Goal: Task Accomplishment & Management: Use online tool/utility

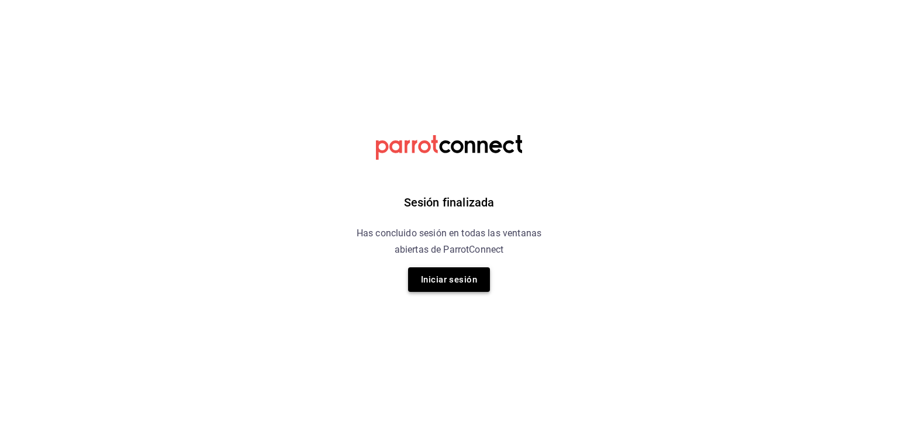
click at [449, 283] on button "Iniciar sesión" at bounding box center [449, 279] width 82 height 25
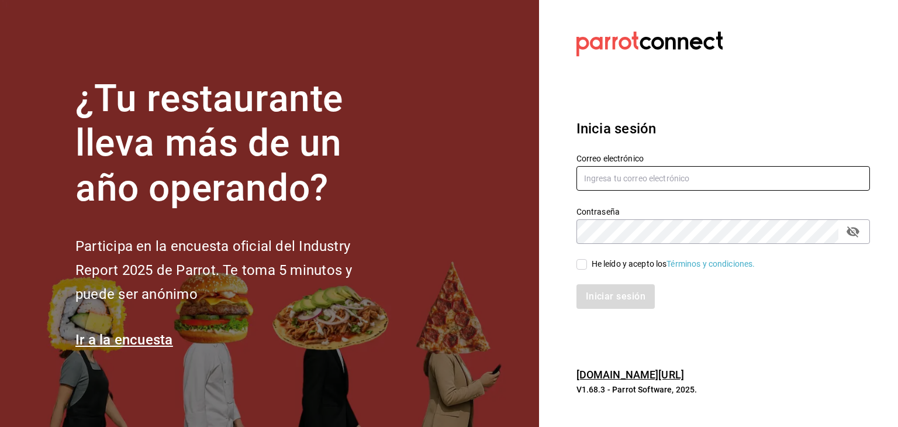
type input "jeduardo.quiroz.torres@gmail.com"
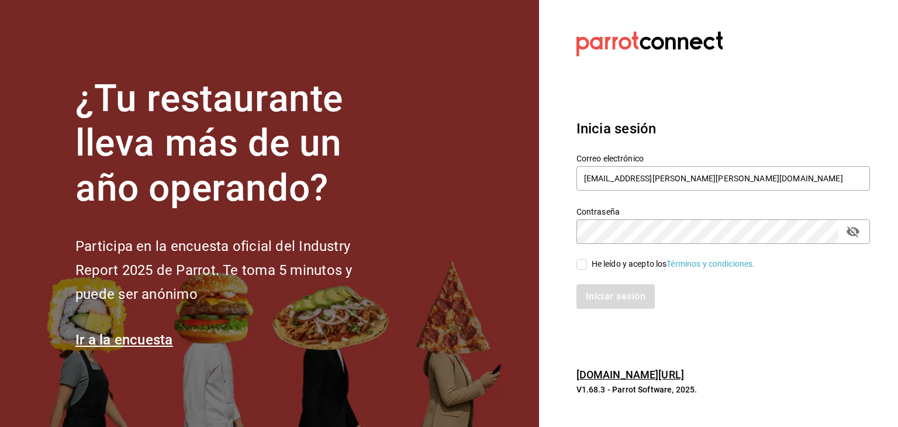
click at [579, 267] on input "He leído y acepto los Términos y condiciones." at bounding box center [581, 264] width 11 height 11
checkbox input "true"
click at [608, 298] on button "Iniciar sesión" at bounding box center [616, 296] width 80 height 25
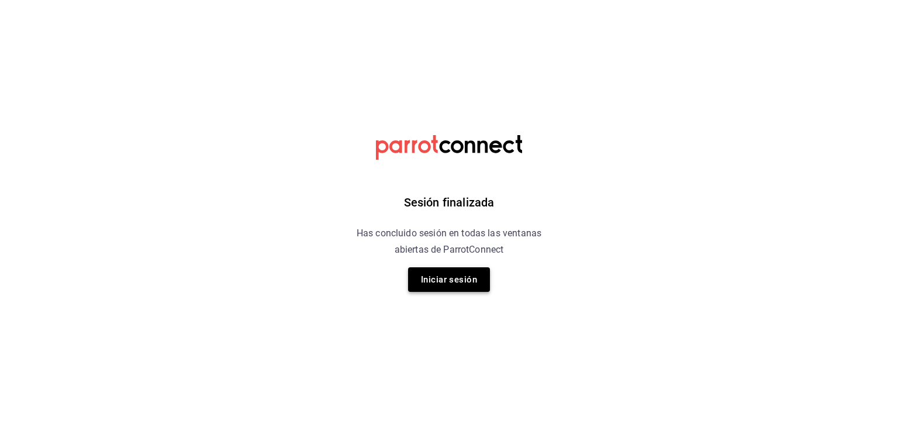
click at [457, 281] on button "Iniciar sesión" at bounding box center [449, 279] width 82 height 25
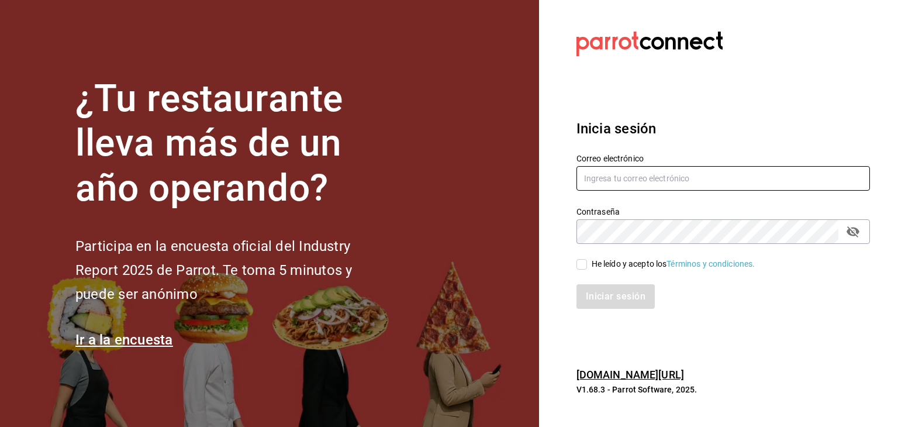
type input "jeduardo.quiroz.torres@gmail.com"
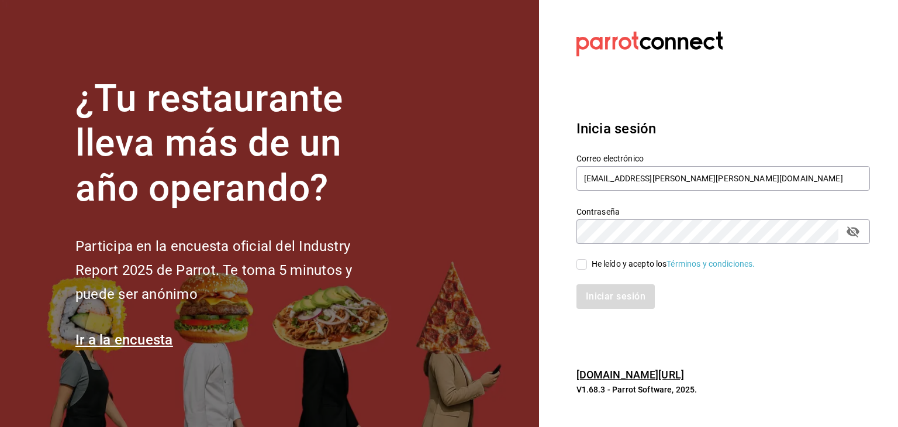
click at [579, 267] on input "He leído y acepto los Términos y condiciones." at bounding box center [581, 264] width 11 height 11
checkbox input "true"
click at [606, 302] on button "Iniciar sesión" at bounding box center [616, 296] width 80 height 25
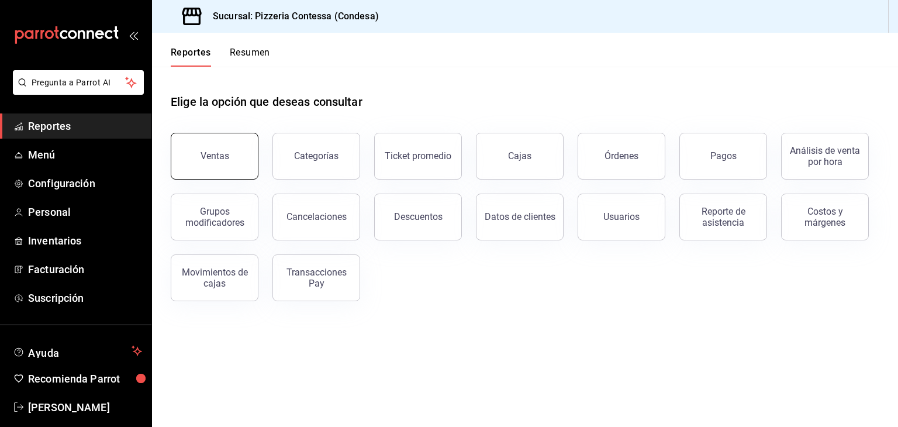
click at [229, 160] on button "Ventas" at bounding box center [215, 156] width 88 height 47
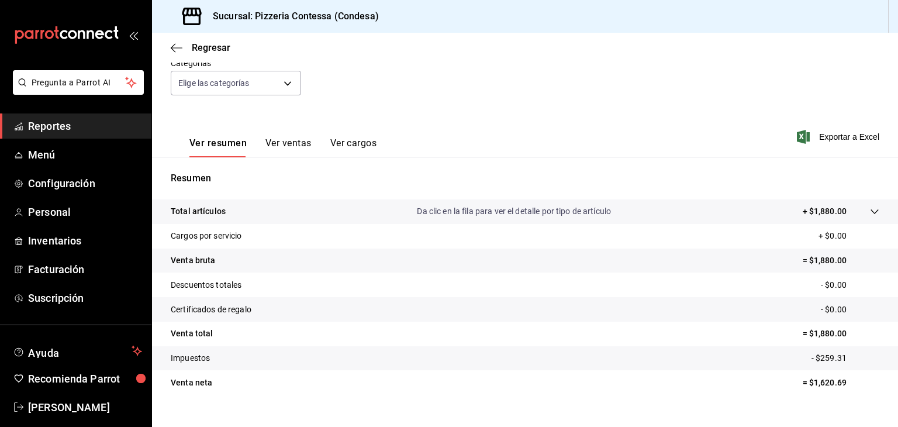
scroll to position [133, 0]
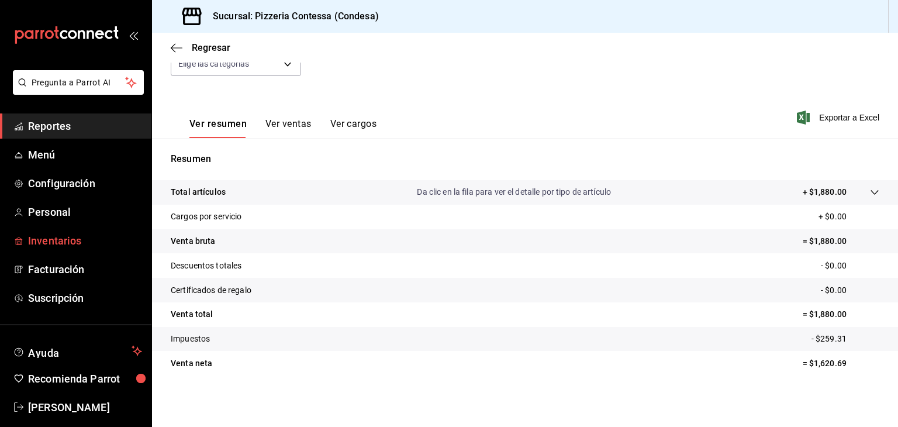
click at [60, 246] on span "Inventarios" at bounding box center [85, 241] width 114 height 16
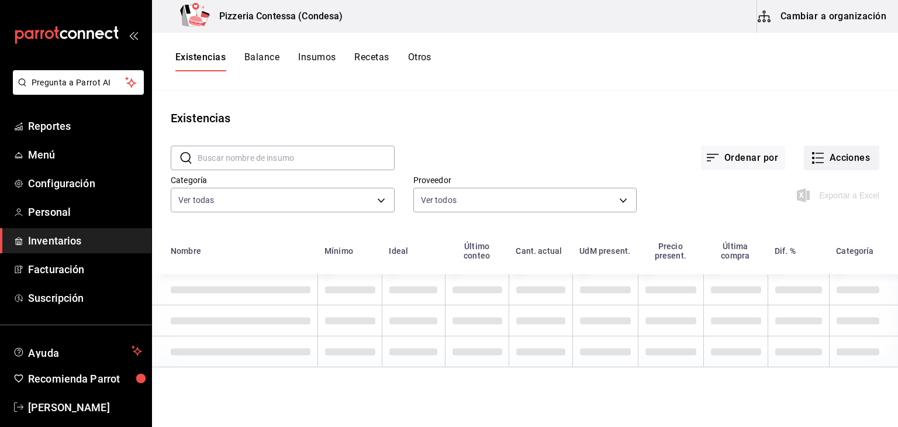
click at [837, 160] on button "Acciones" at bounding box center [841, 158] width 75 height 25
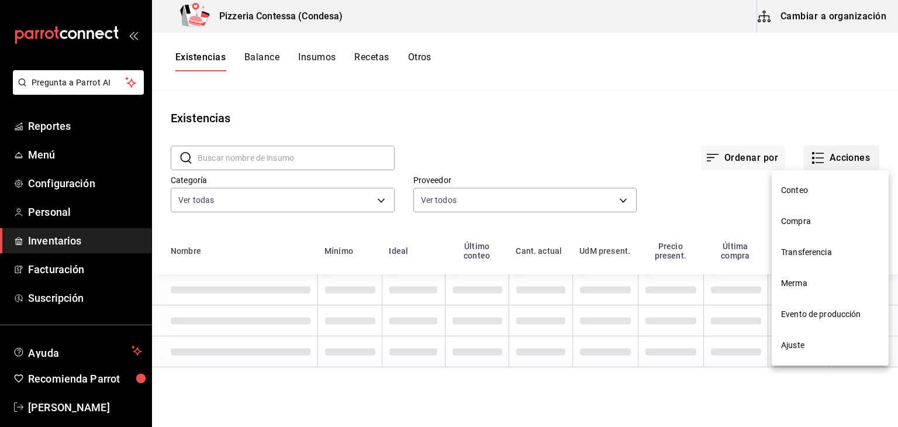
click at [837, 160] on div at bounding box center [449, 213] width 898 height 427
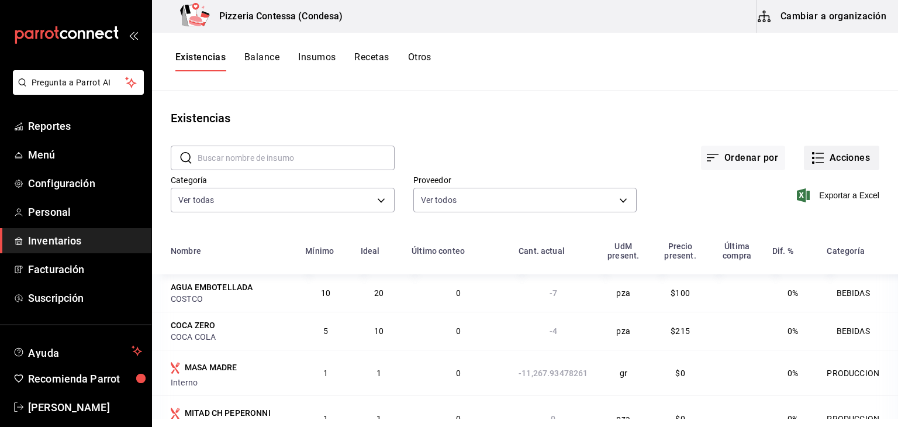
click at [842, 160] on button "Acciones" at bounding box center [841, 158] width 75 height 25
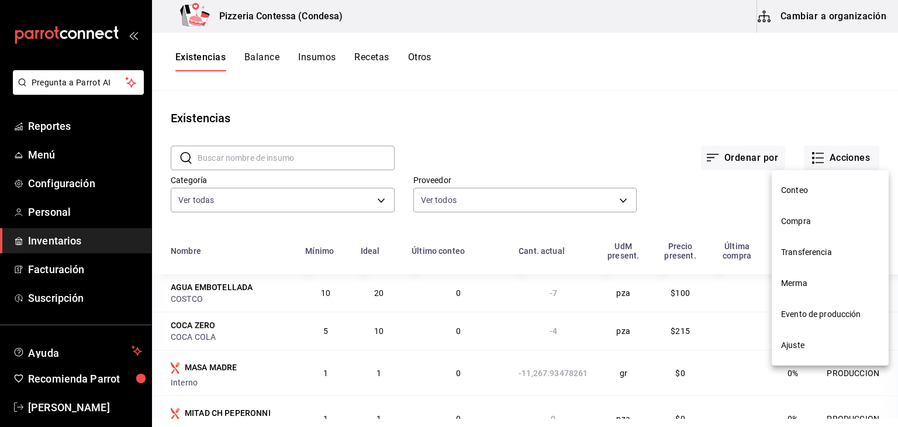
click at [817, 220] on span "Compra" at bounding box center [830, 221] width 98 height 12
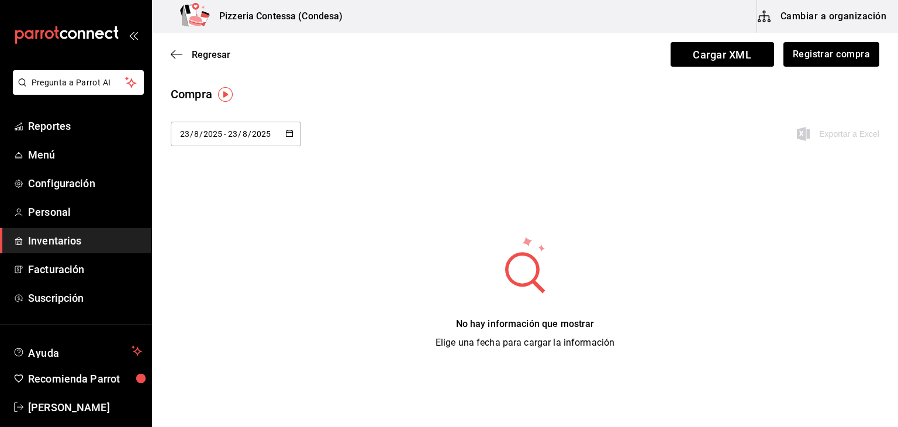
click at [288, 134] on icon "button" at bounding box center [289, 133] width 8 height 8
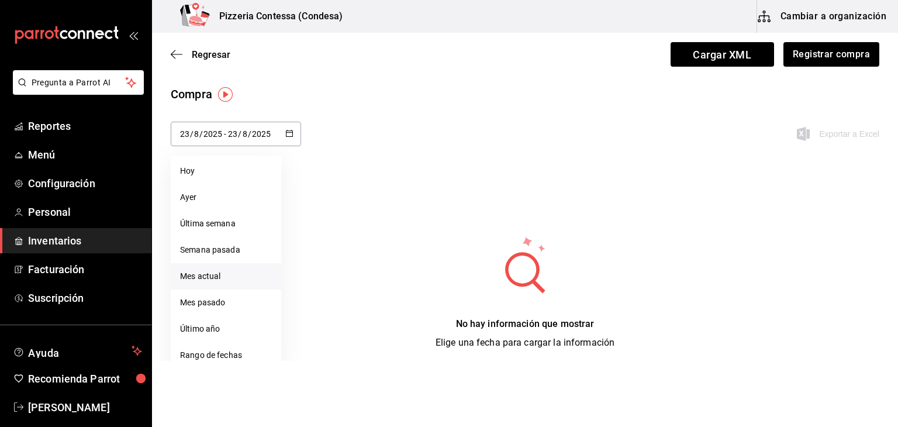
click at [234, 267] on li "Mes actual" at bounding box center [226, 276] width 110 height 26
type input "[DATE]"
type input "1"
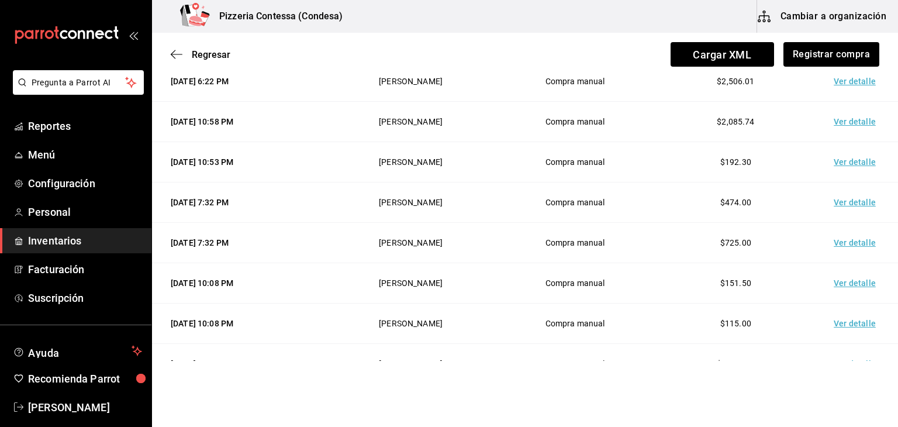
scroll to position [559, 0]
click at [849, 322] on td "Ver detalle" at bounding box center [857, 324] width 82 height 40
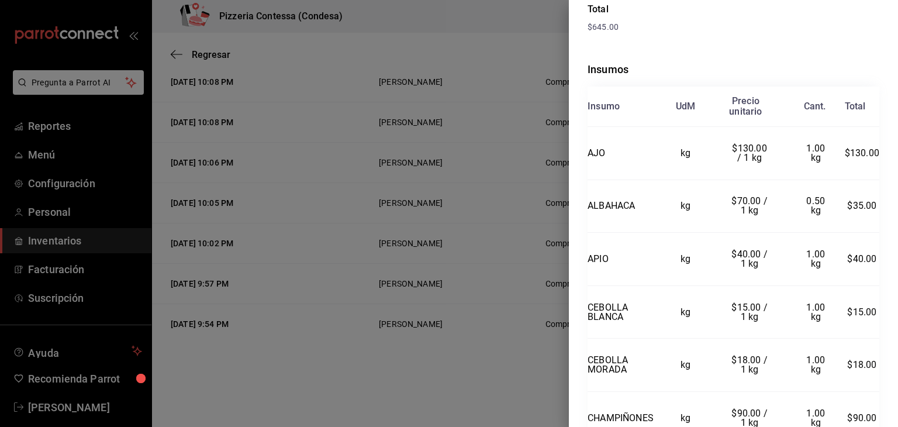
scroll to position [214, 0]
click at [533, 362] on div at bounding box center [449, 213] width 898 height 427
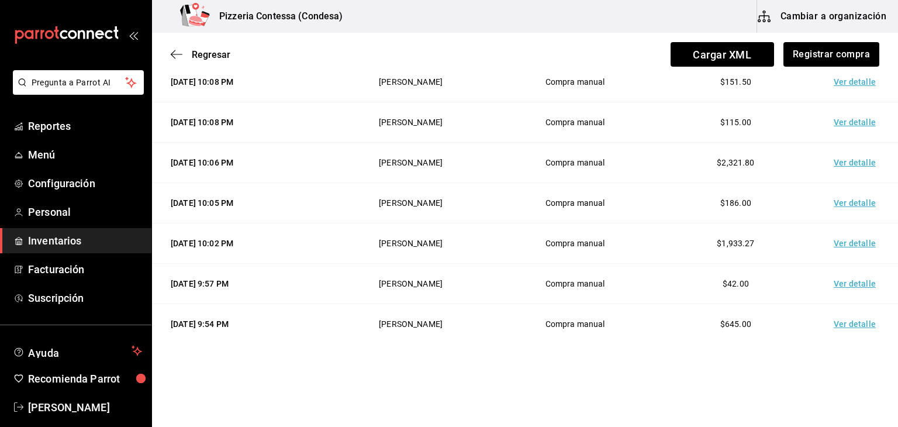
click at [858, 277] on td "Ver detalle" at bounding box center [857, 284] width 82 height 40
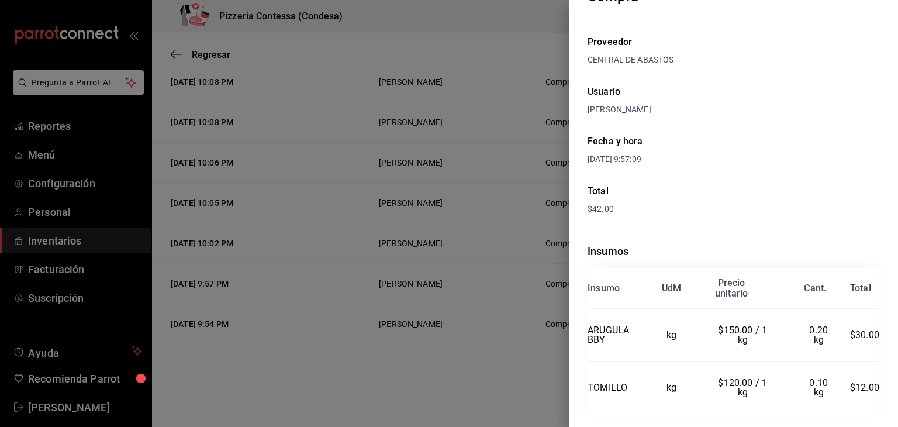
scroll to position [62, 0]
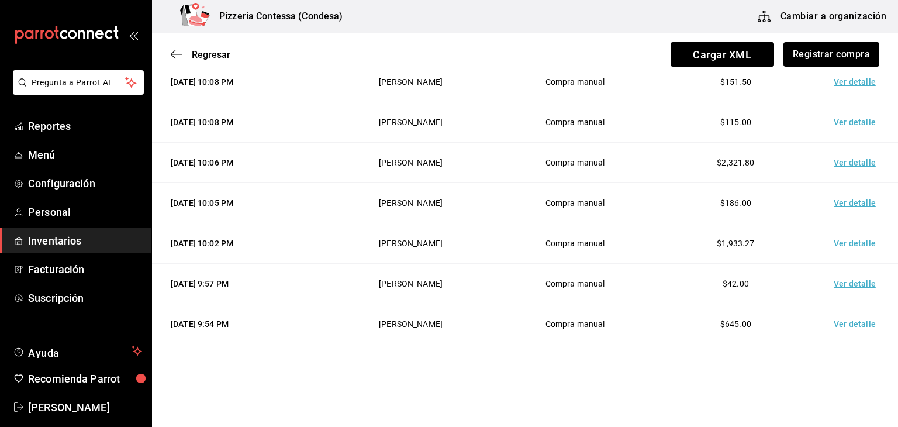
click at [850, 234] on td "Ver detalle" at bounding box center [857, 243] width 82 height 40
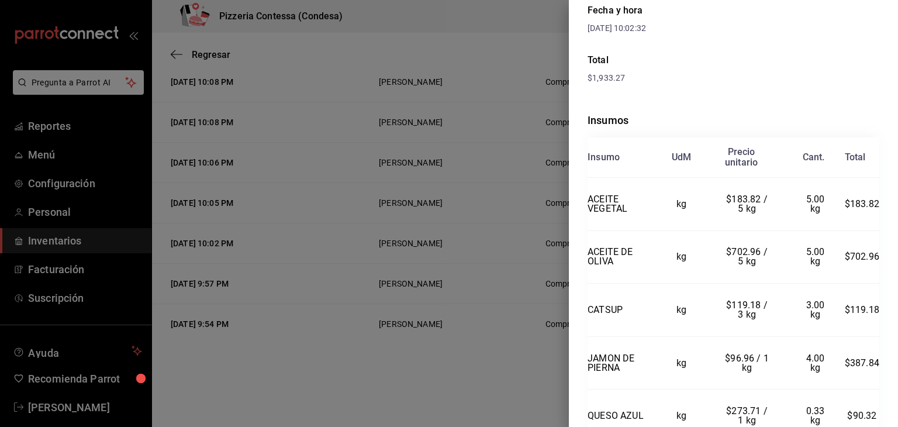
scroll to position [326, 0]
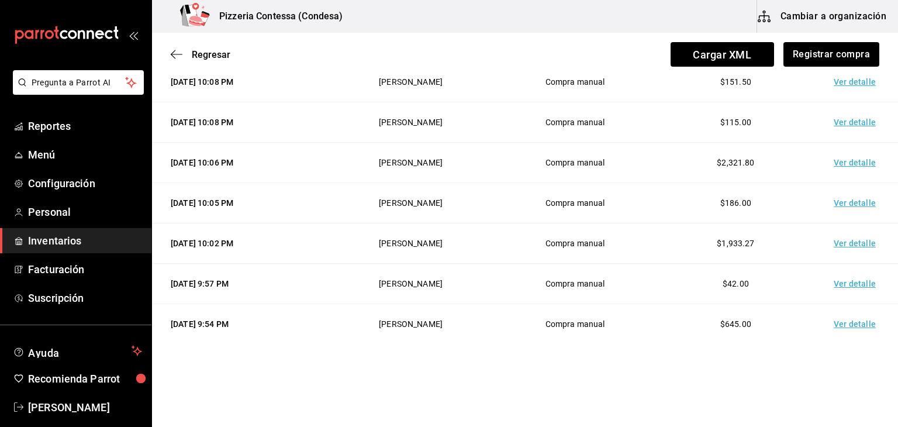
click at [845, 199] on td "Ver detalle" at bounding box center [857, 203] width 82 height 40
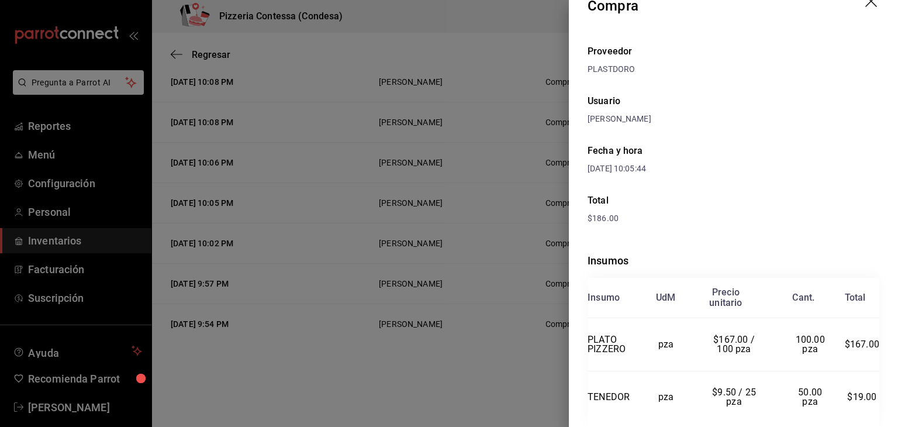
scroll to position [62, 0]
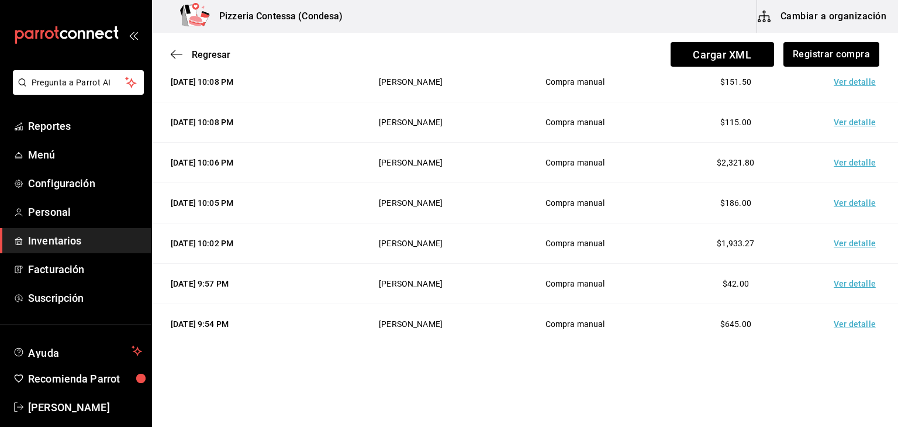
click at [837, 159] on td "Ver detalle" at bounding box center [857, 163] width 82 height 40
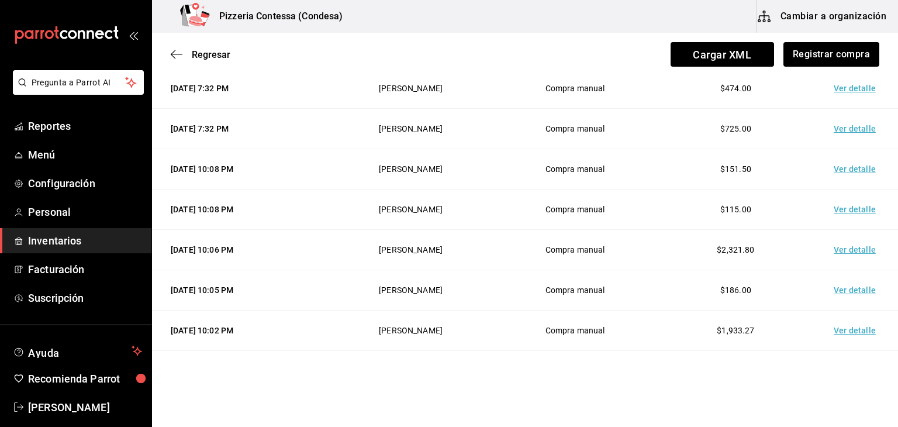
scroll to position [471, 0]
click at [845, 211] on td "Ver detalle" at bounding box center [857, 211] width 82 height 40
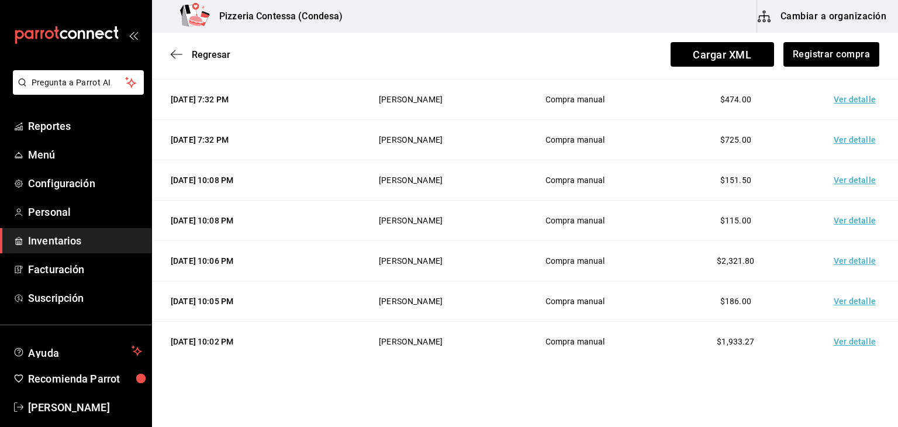
scroll to position [460, 0]
click at [851, 181] on td "Ver detalle" at bounding box center [857, 181] width 82 height 40
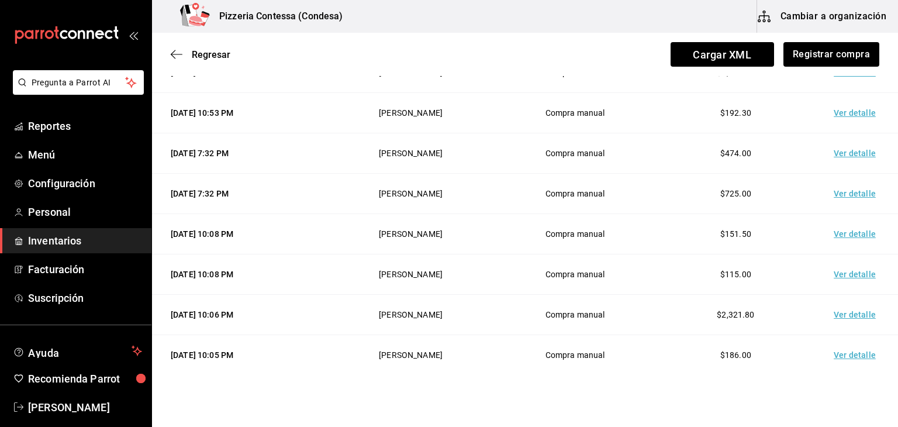
scroll to position [405, 0]
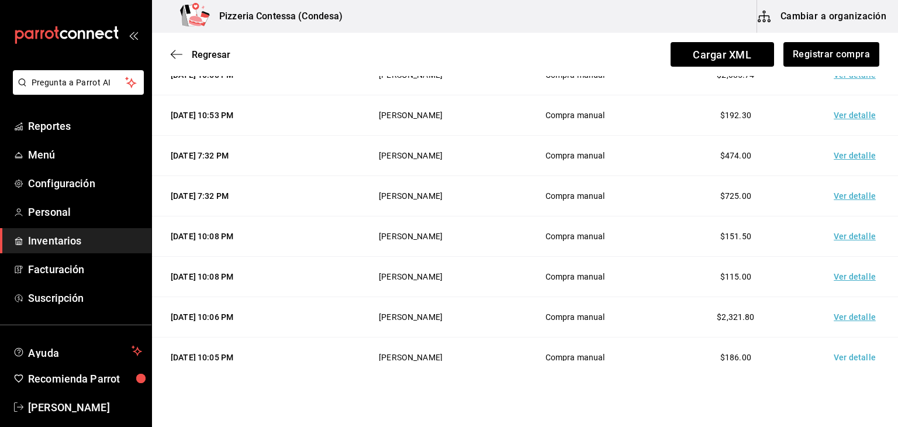
click at [844, 192] on td "Ver detalle" at bounding box center [857, 196] width 82 height 40
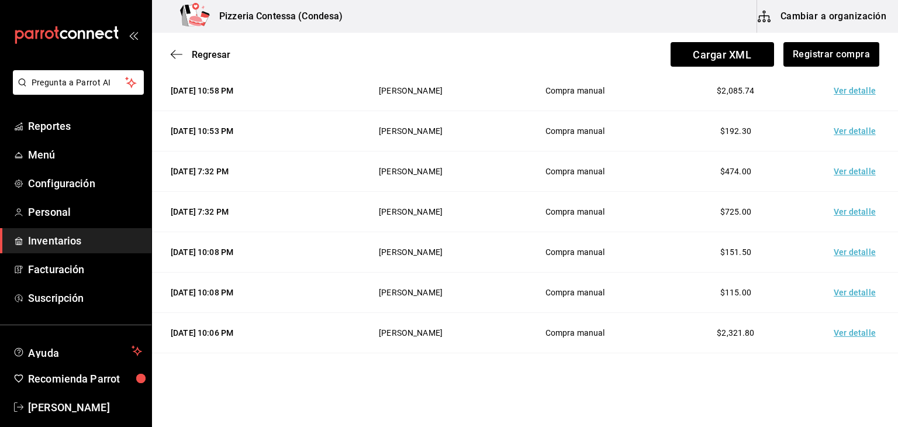
scroll to position [386, 0]
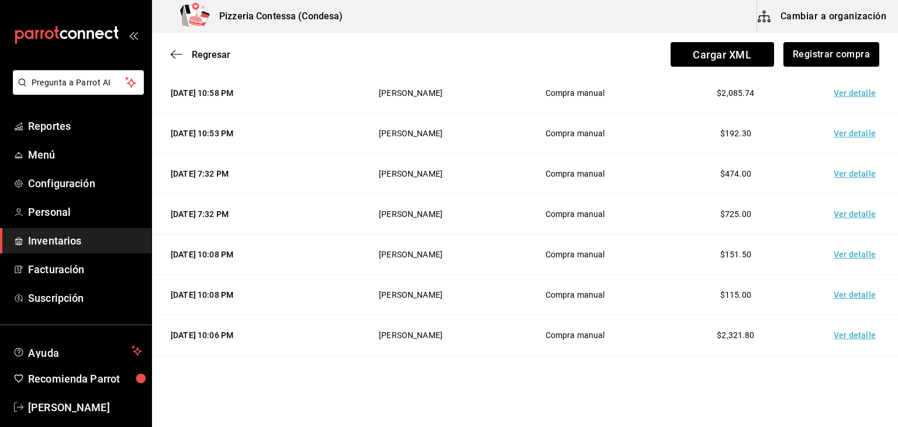
click at [844, 164] on td "Ver detalle" at bounding box center [857, 174] width 82 height 40
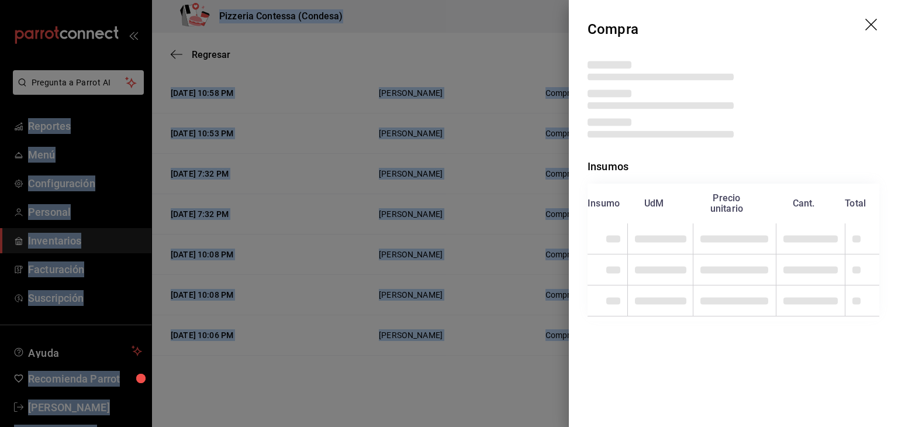
click at [844, 164] on div "Insumos" at bounding box center [734, 166] width 292 height 16
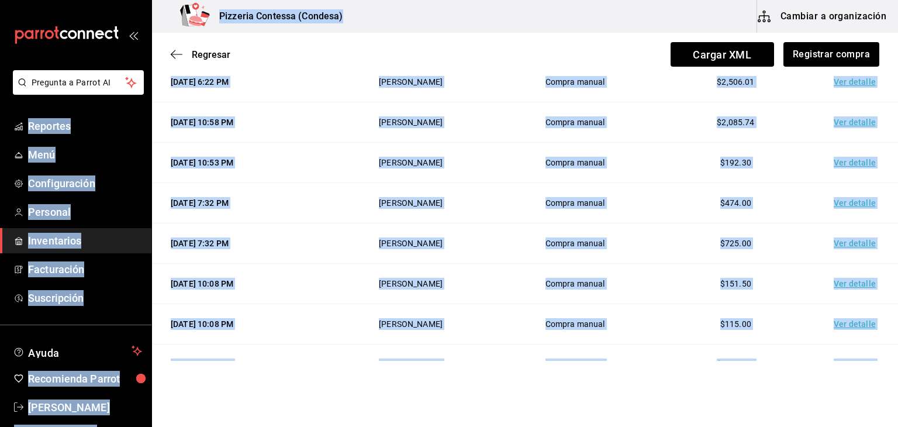
scroll to position [356, 0]
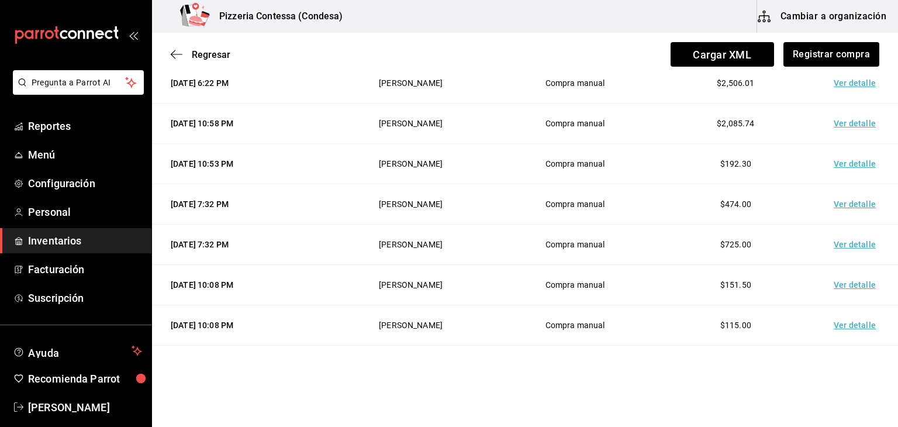
click at [845, 160] on td "Ver detalle" at bounding box center [857, 164] width 82 height 40
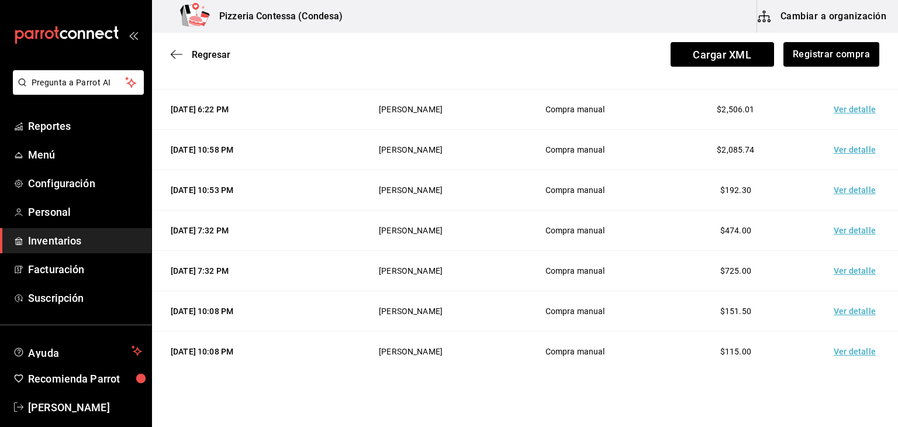
scroll to position [328, 0]
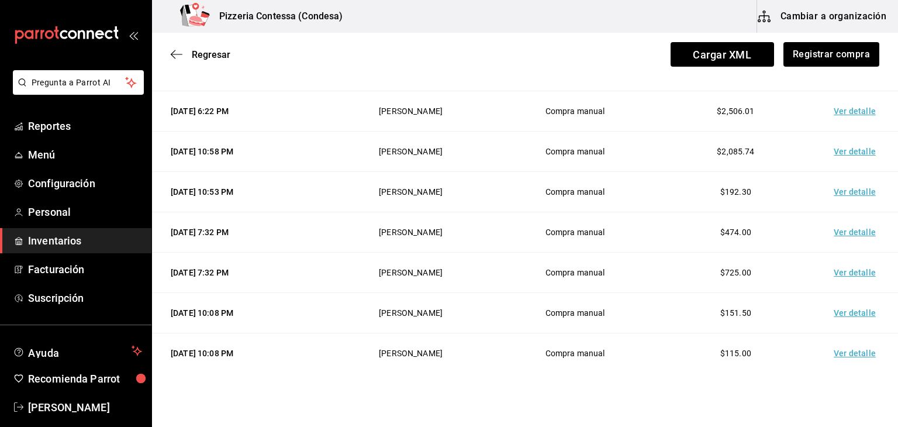
click at [851, 148] on td "Ver detalle" at bounding box center [857, 152] width 82 height 40
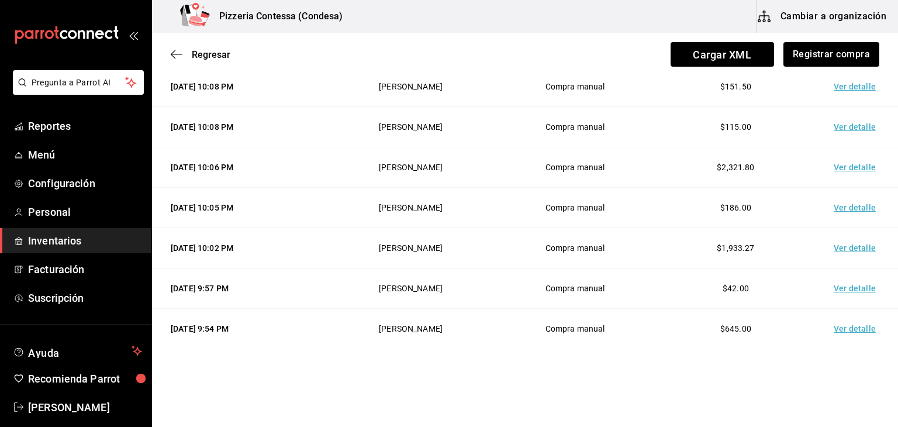
scroll to position [554, 0]
click at [831, 209] on td "Ver detalle" at bounding box center [857, 208] width 82 height 40
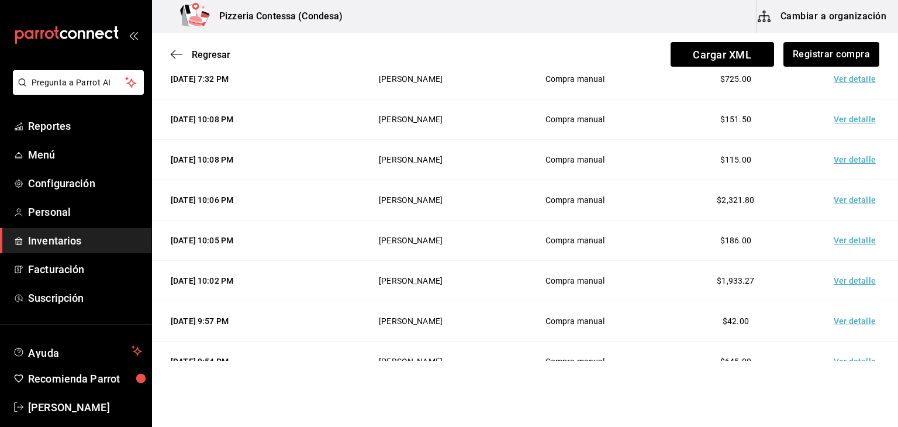
scroll to position [517, 0]
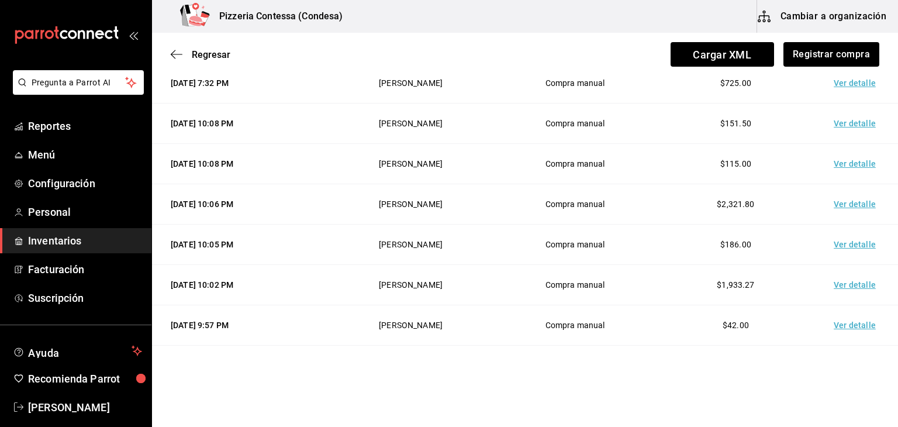
click at [831, 209] on td "Ver detalle" at bounding box center [857, 204] width 82 height 40
click at [835, 160] on td "Ver detalle" at bounding box center [857, 164] width 82 height 40
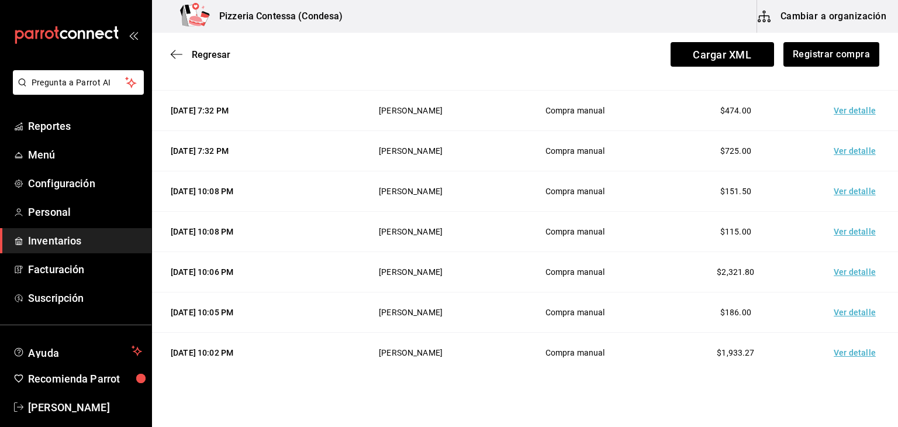
click at [841, 186] on td "Ver detalle" at bounding box center [857, 191] width 82 height 40
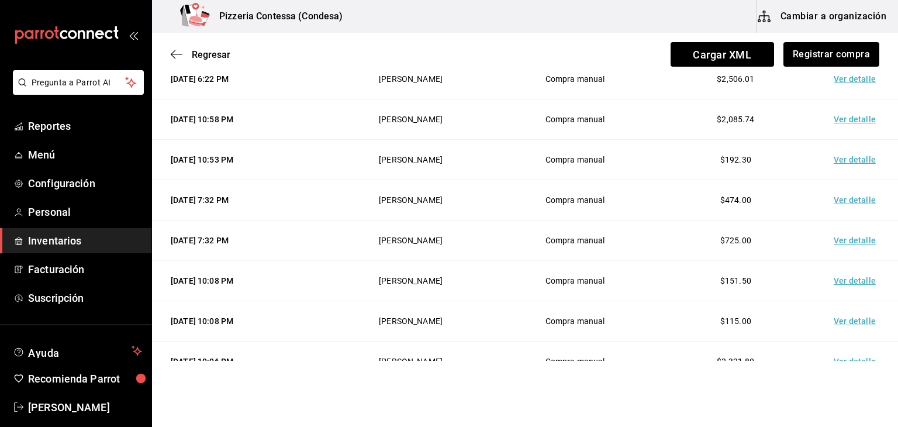
click at [844, 160] on td "Ver detalle" at bounding box center [857, 160] width 82 height 40
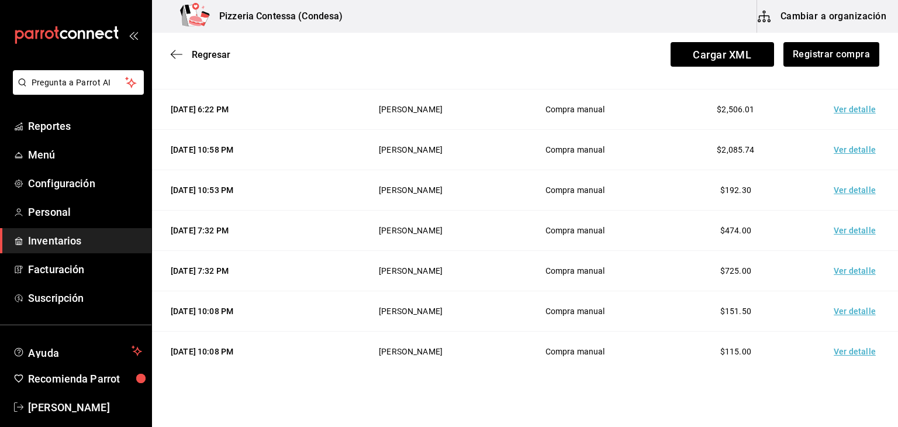
scroll to position [325, 0]
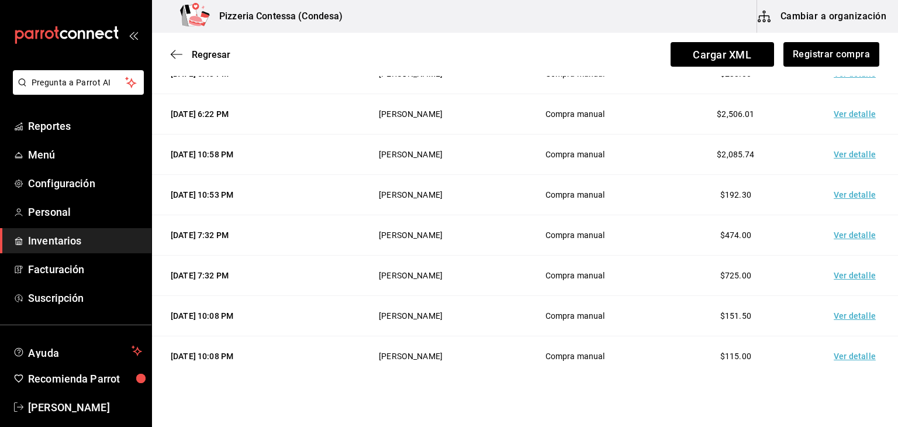
click at [837, 232] on td "Ver detalle" at bounding box center [857, 235] width 82 height 40
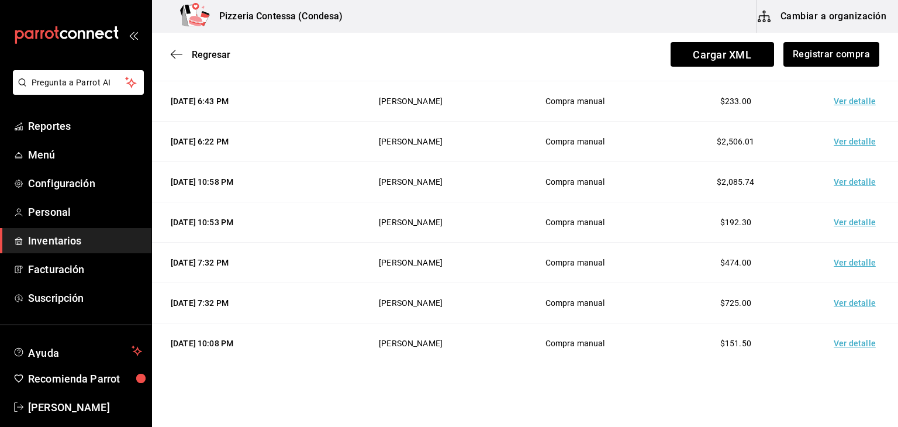
scroll to position [297, 0]
click at [844, 302] on td "Ver detalle" at bounding box center [857, 304] width 82 height 40
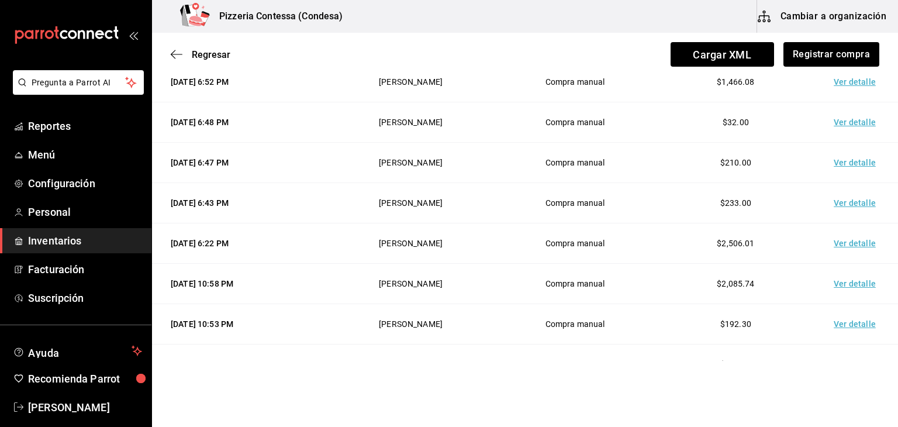
scroll to position [0, 0]
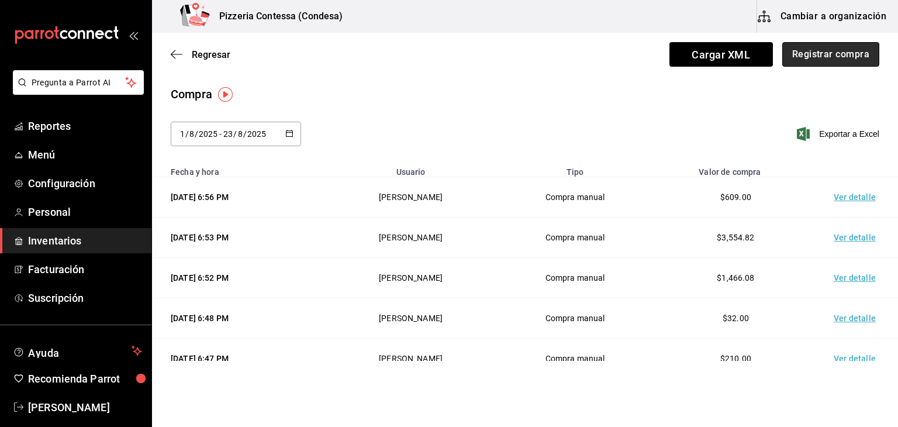
click at [809, 61] on button "Registrar compra" at bounding box center [830, 54] width 97 height 25
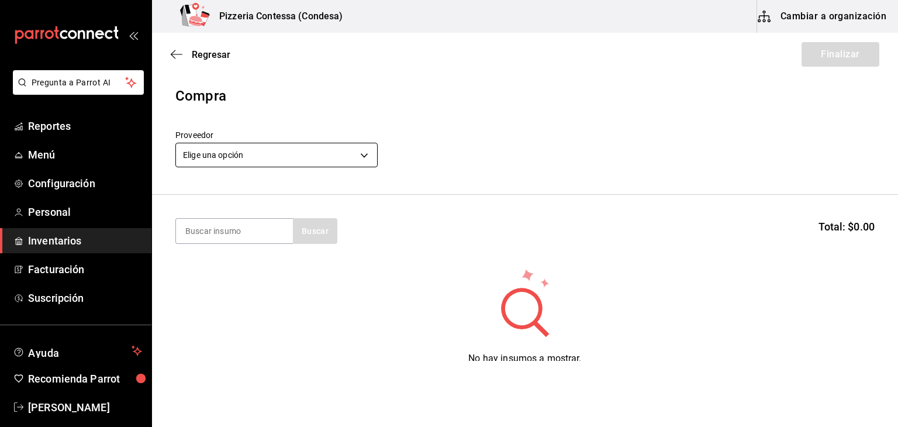
click at [345, 153] on body "Pregunta a Parrot AI Reportes Menú Configuración Personal Inventarios Facturaci…" at bounding box center [449, 180] width 898 height 361
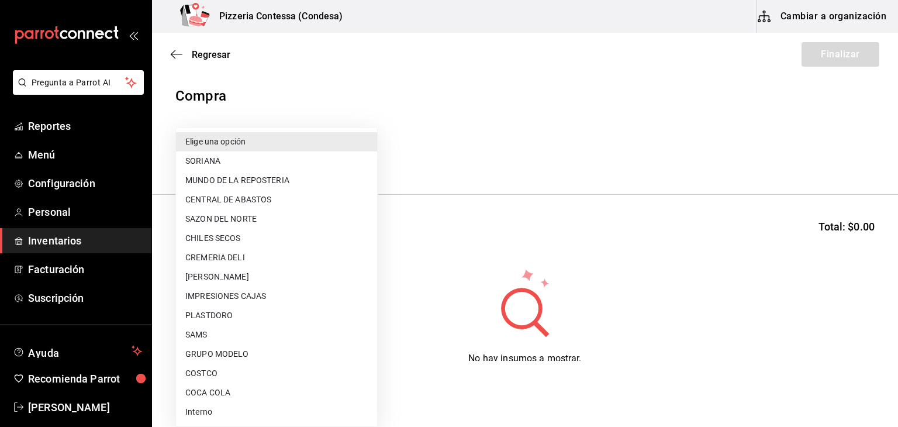
click at [281, 280] on li "[PERSON_NAME]" at bounding box center [276, 276] width 201 height 19
type input "0ef7fa71-a5cb-42f0-8d90-8e609c1befcd"
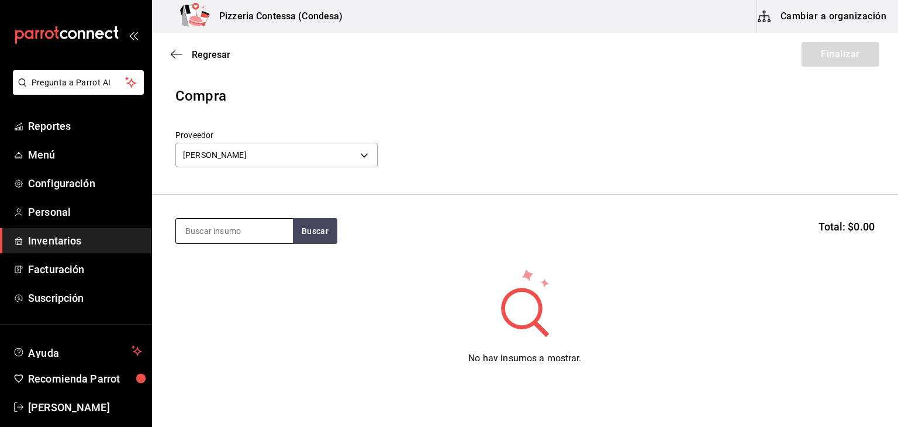
click at [247, 223] on input at bounding box center [234, 231] width 117 height 25
type input "agua mine"
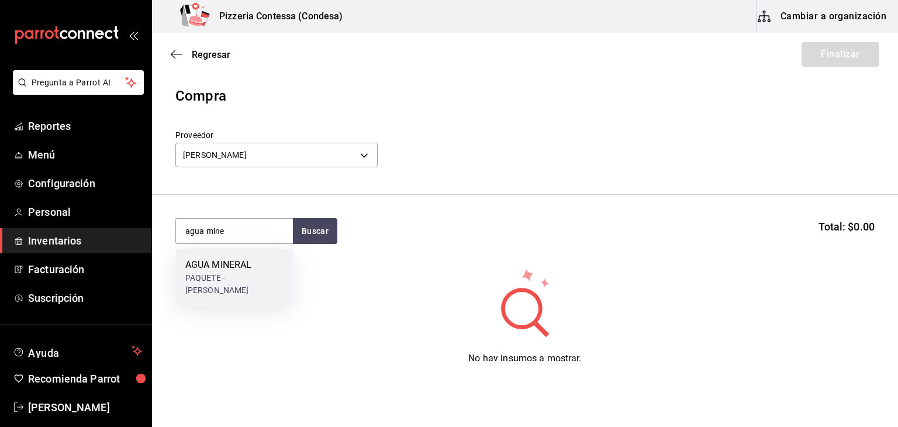
click at [243, 262] on div "AGUA MINERAL" at bounding box center [234, 265] width 98 height 14
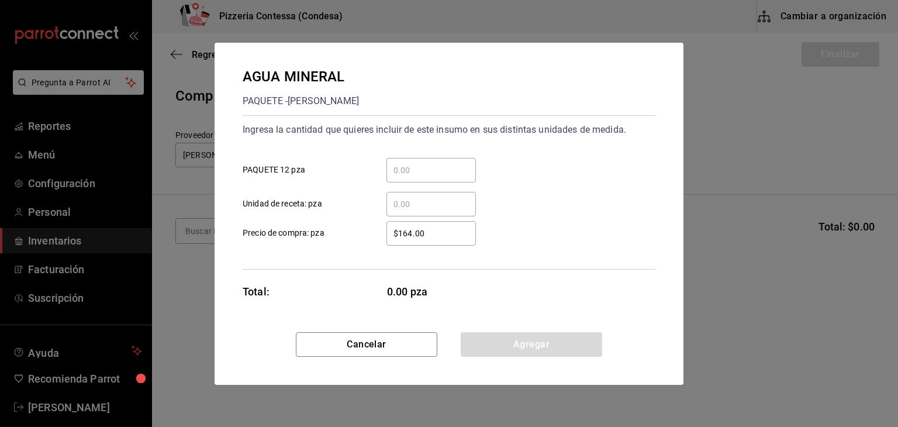
click at [427, 176] on input "​ PAQUETE 12 pza" at bounding box center [430, 170] width 89 height 14
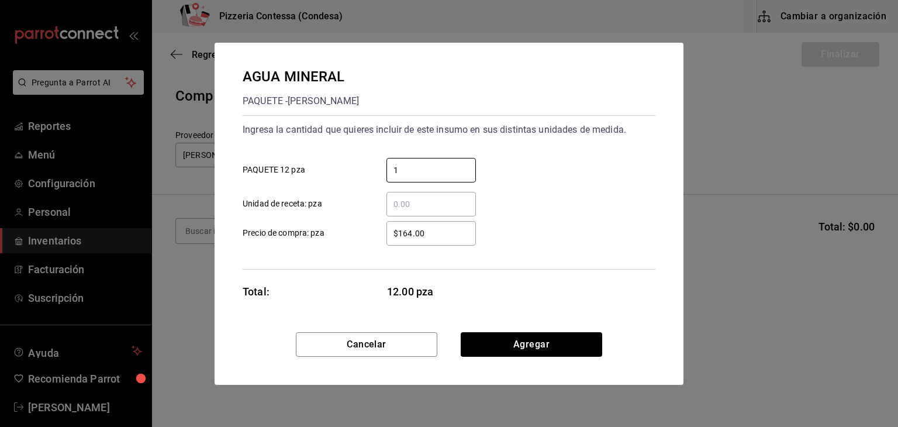
type input "1"
click at [526, 338] on button "Agregar" at bounding box center [531, 344] width 141 height 25
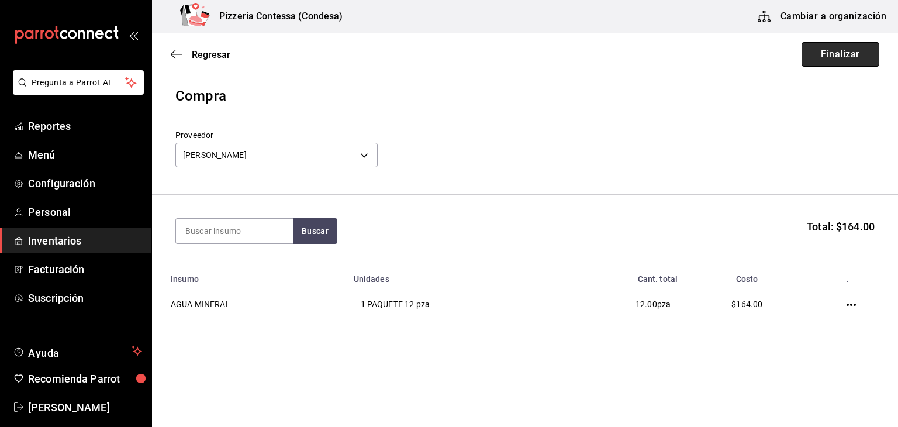
click at [839, 57] on button "Finalizar" at bounding box center [840, 54] width 78 height 25
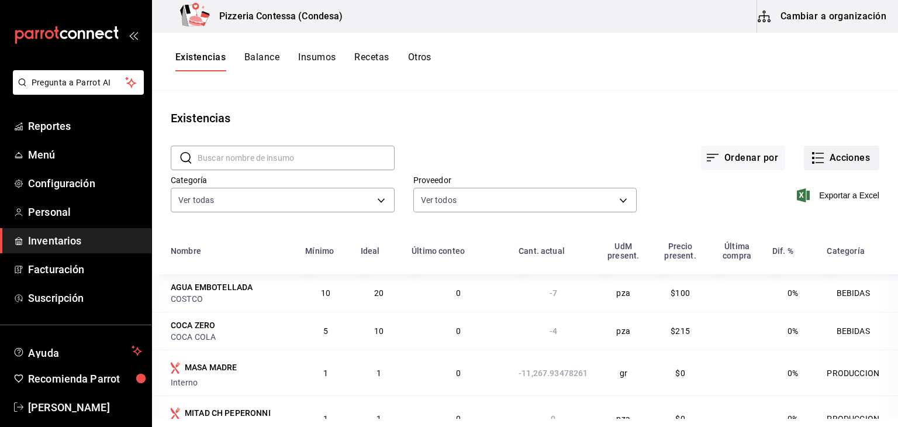
click at [846, 162] on button "Acciones" at bounding box center [841, 158] width 75 height 25
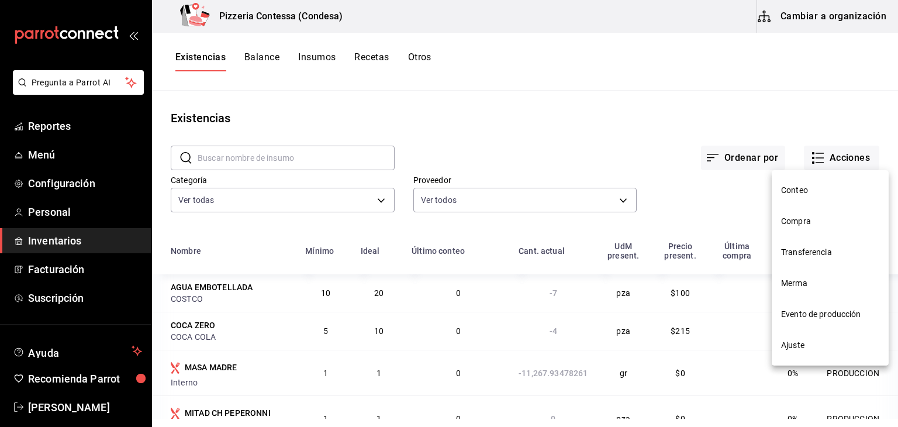
click at [816, 217] on span "Compra" at bounding box center [830, 221] width 98 height 12
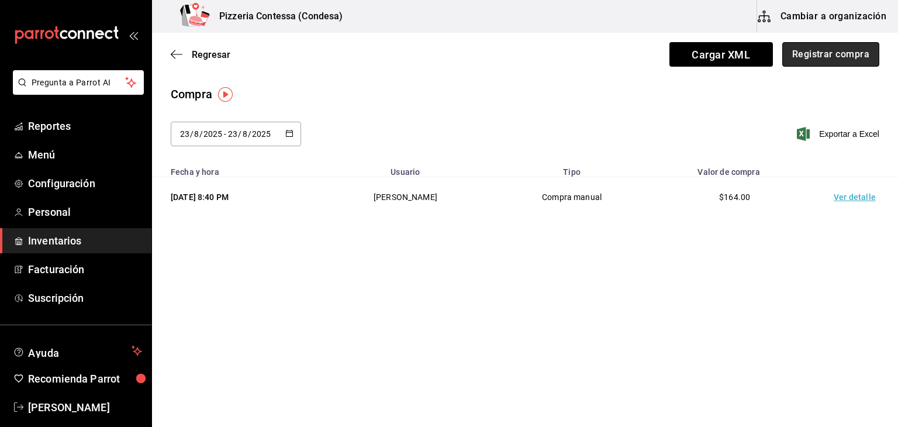
click at [816, 47] on button "Registrar compra" at bounding box center [830, 54] width 97 height 25
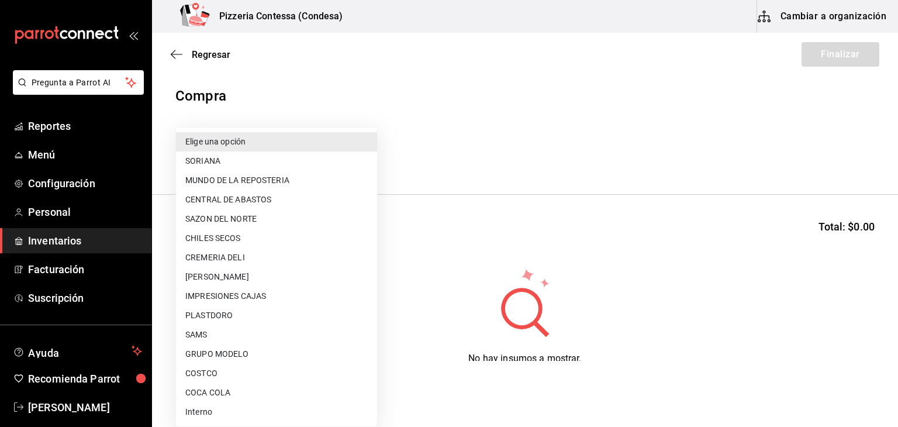
click at [303, 148] on body "Pregunta a Parrot AI Reportes Menú Configuración Personal Inventarios Facturaci…" at bounding box center [449, 180] width 898 height 361
click at [250, 213] on li "SAZON DEL NORTE" at bounding box center [276, 218] width 201 height 19
type input "eff032a9-7f7c-4d2d-8265-452218dc52ba"
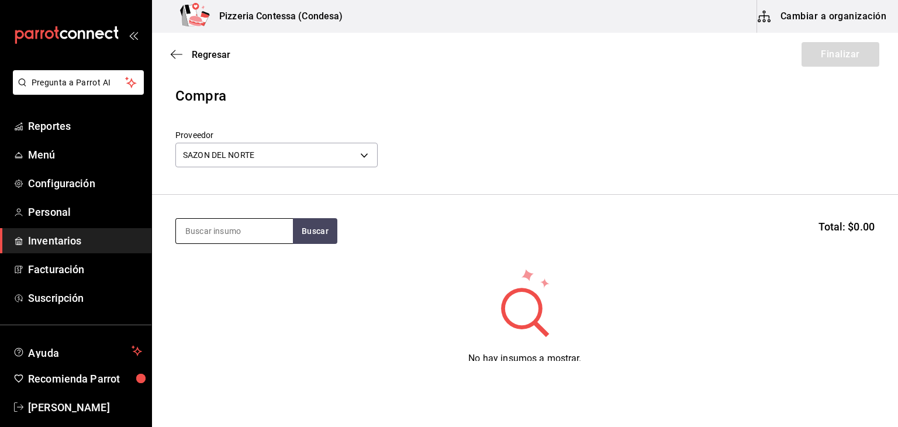
click at [215, 237] on input at bounding box center [234, 231] width 117 height 25
type input "carne mol"
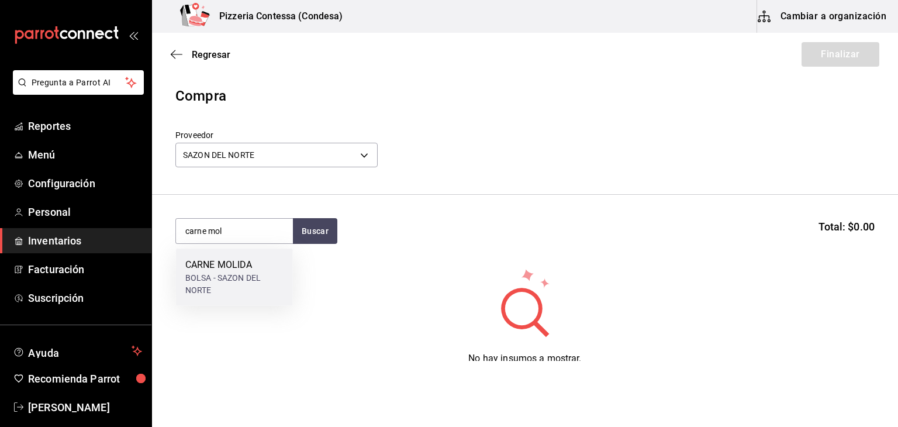
click at [215, 279] on div "BOLSA - SAZON DEL NORTE" at bounding box center [234, 284] width 98 height 25
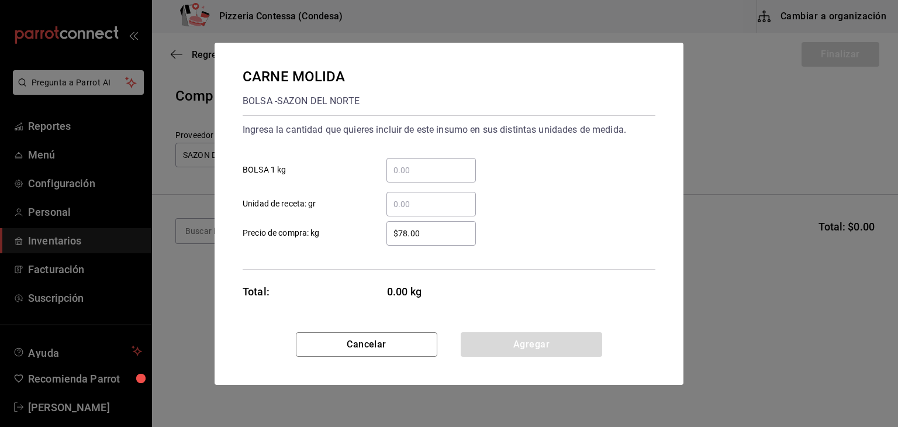
click at [407, 171] on input "​ BOLSA 1 kg" at bounding box center [430, 170] width 89 height 14
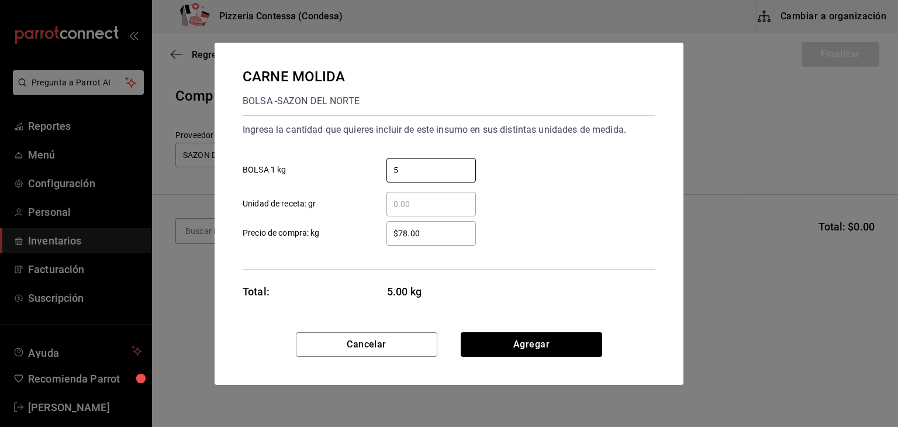
type input "5"
click at [603, 234] on div "$78.00 ​ Precio de compra: kg" at bounding box center [444, 229] width 422 height 34
drag, startPoint x: 444, startPoint y: 232, endPoint x: 365, endPoint y: 244, distance: 80.4
click at [365, 244] on label "$78.00 ​ Precio de compra: kg" at bounding box center [359, 233] width 233 height 25
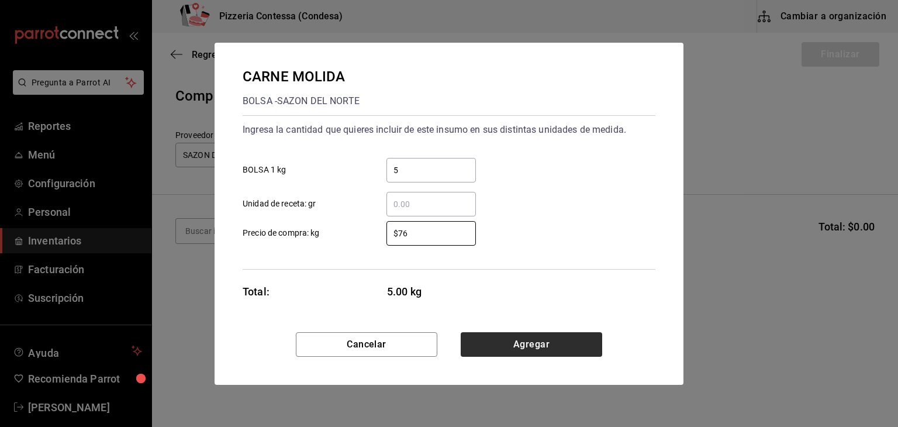
type input "$76"
click at [508, 337] on button "Agregar" at bounding box center [531, 344] width 141 height 25
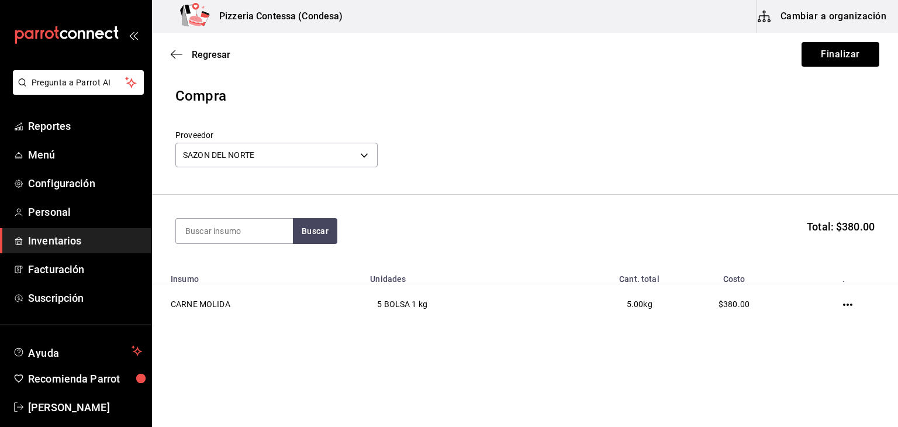
click at [477, 136] on div "Proveedor SAZON DEL NORTE eff032a9-7f7c-4d2d-8265-452218dc52ba" at bounding box center [524, 150] width 699 height 41
click at [198, 231] on input at bounding box center [234, 231] width 117 height 25
type input "camaron"
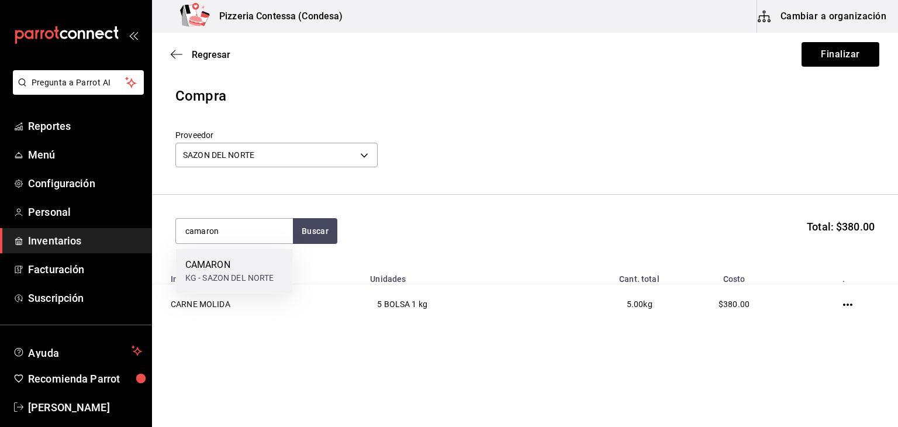
click at [248, 278] on div "KG - SAZON DEL NORTE" at bounding box center [229, 278] width 89 height 12
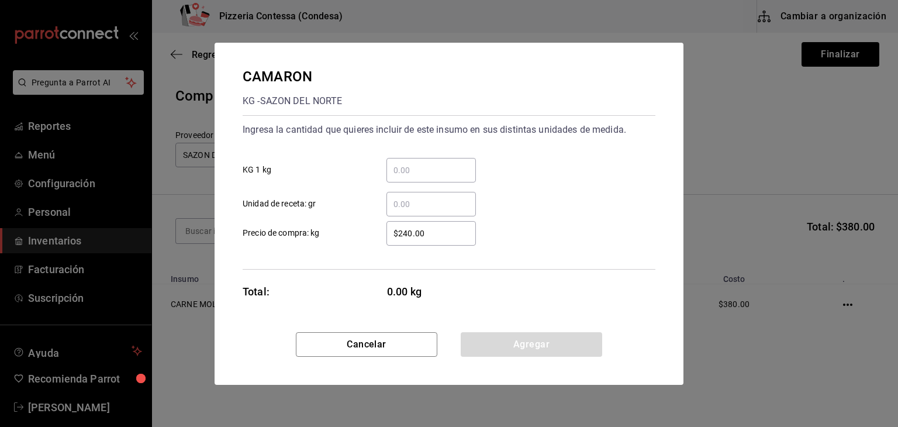
click at [413, 211] on div "​" at bounding box center [430, 204] width 89 height 25
click at [413, 211] on input "​ Unidad de receta: gr" at bounding box center [430, 204] width 89 height 14
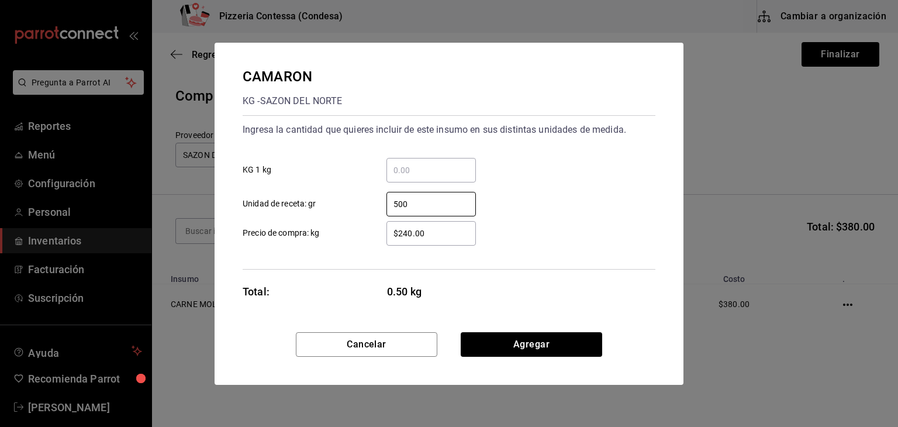
type input "500"
